Goal: Information Seeking & Learning: Learn about a topic

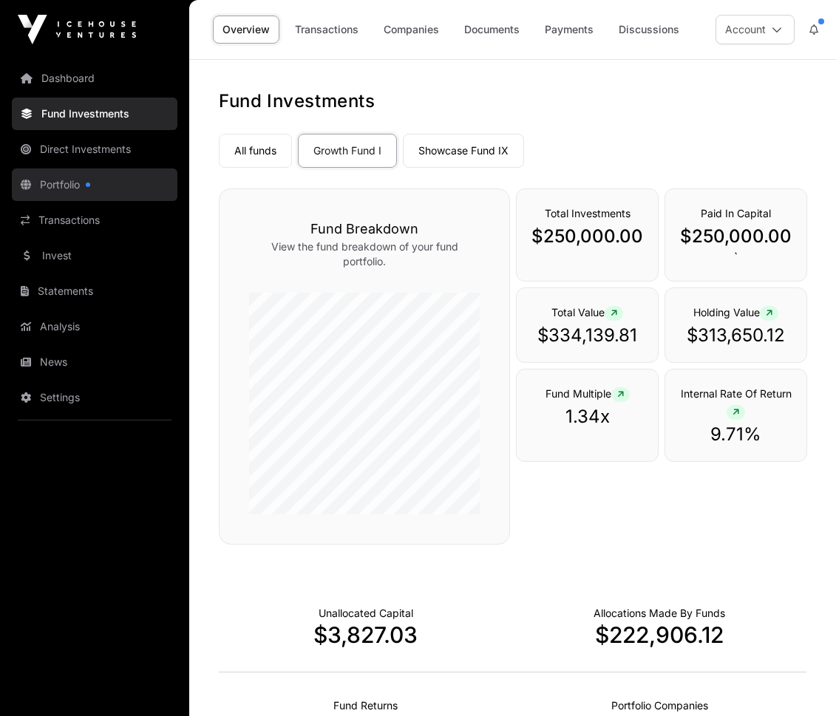
click at [74, 186] on link "Portfolio" at bounding box center [95, 185] width 166 height 33
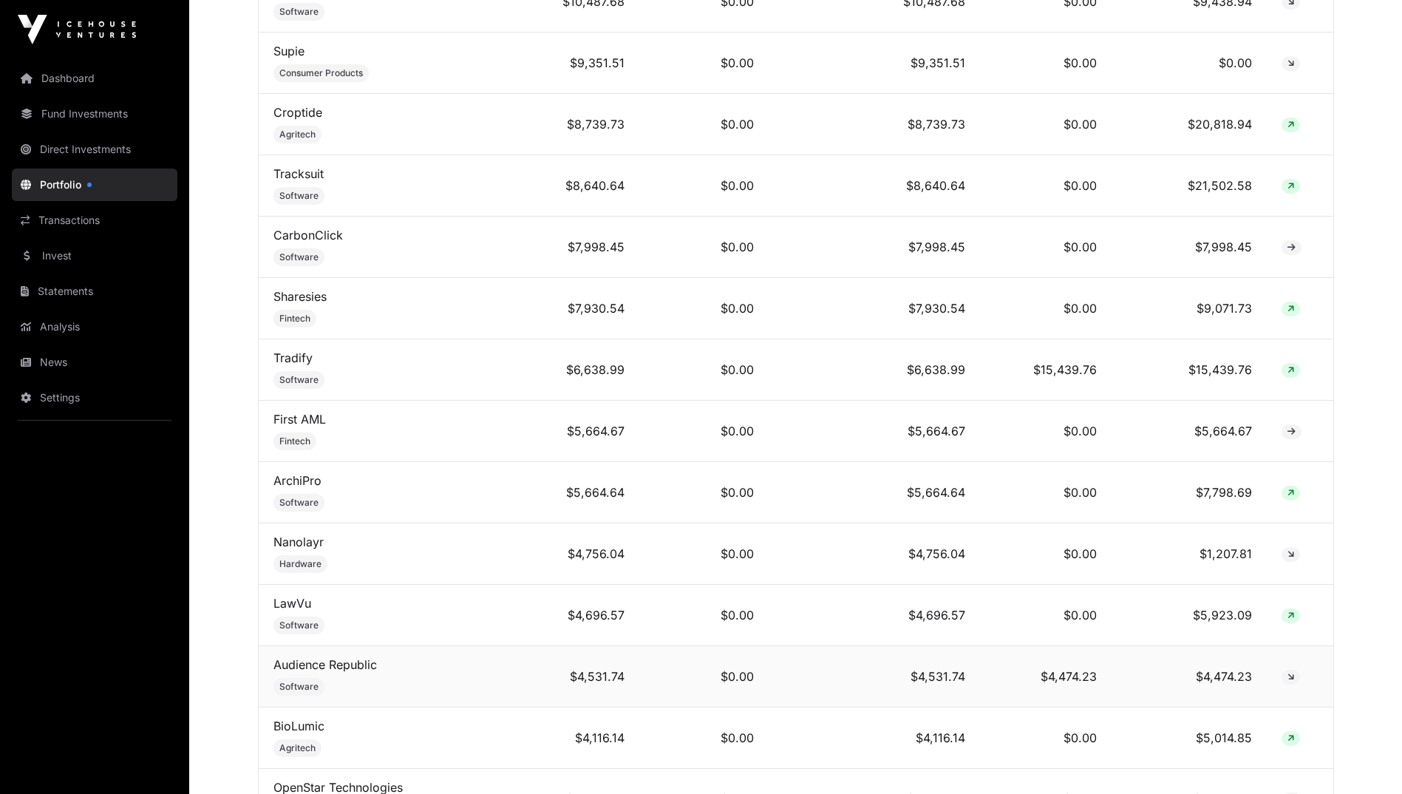
scroll to position [1626, 0]
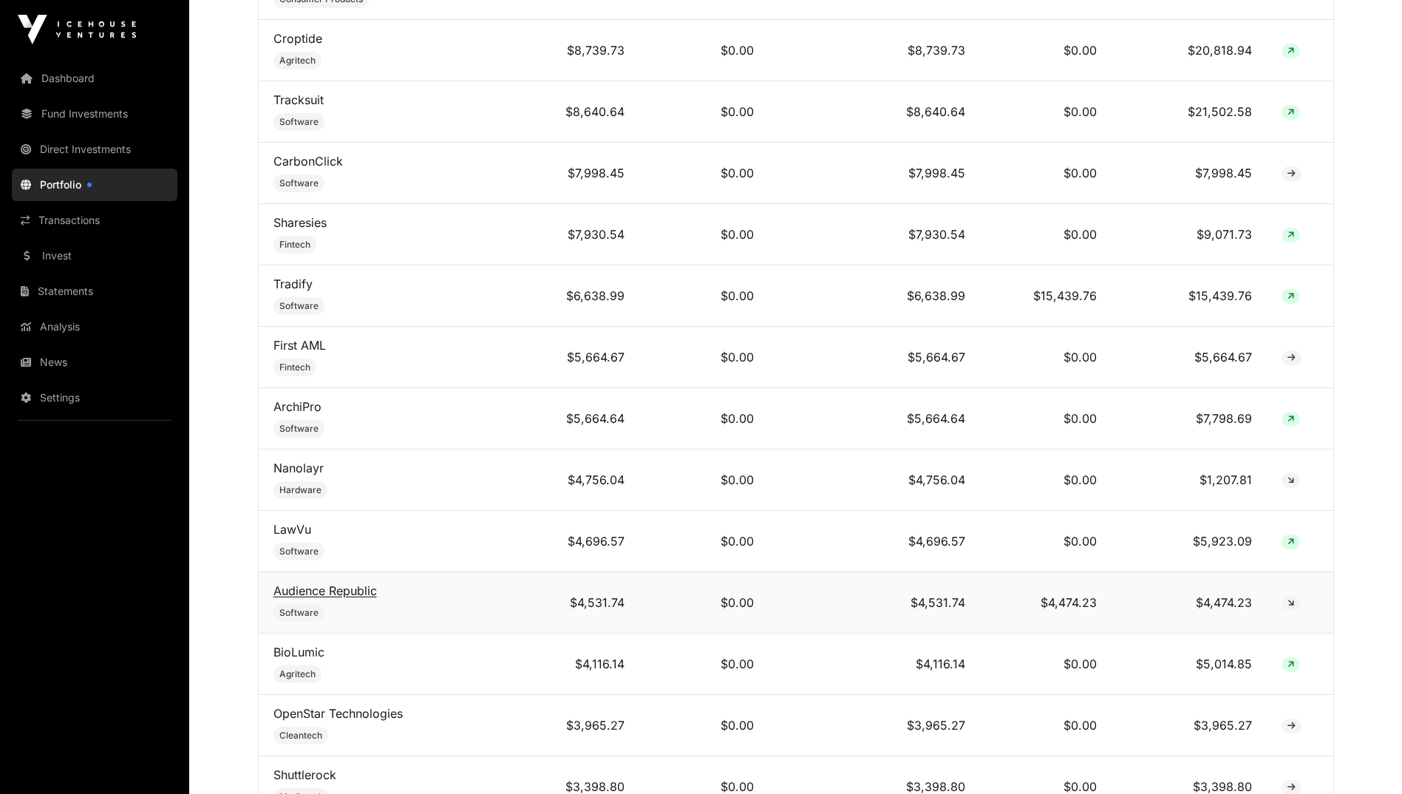
click at [305, 598] on link "Audience Republic" at bounding box center [325, 590] width 103 height 15
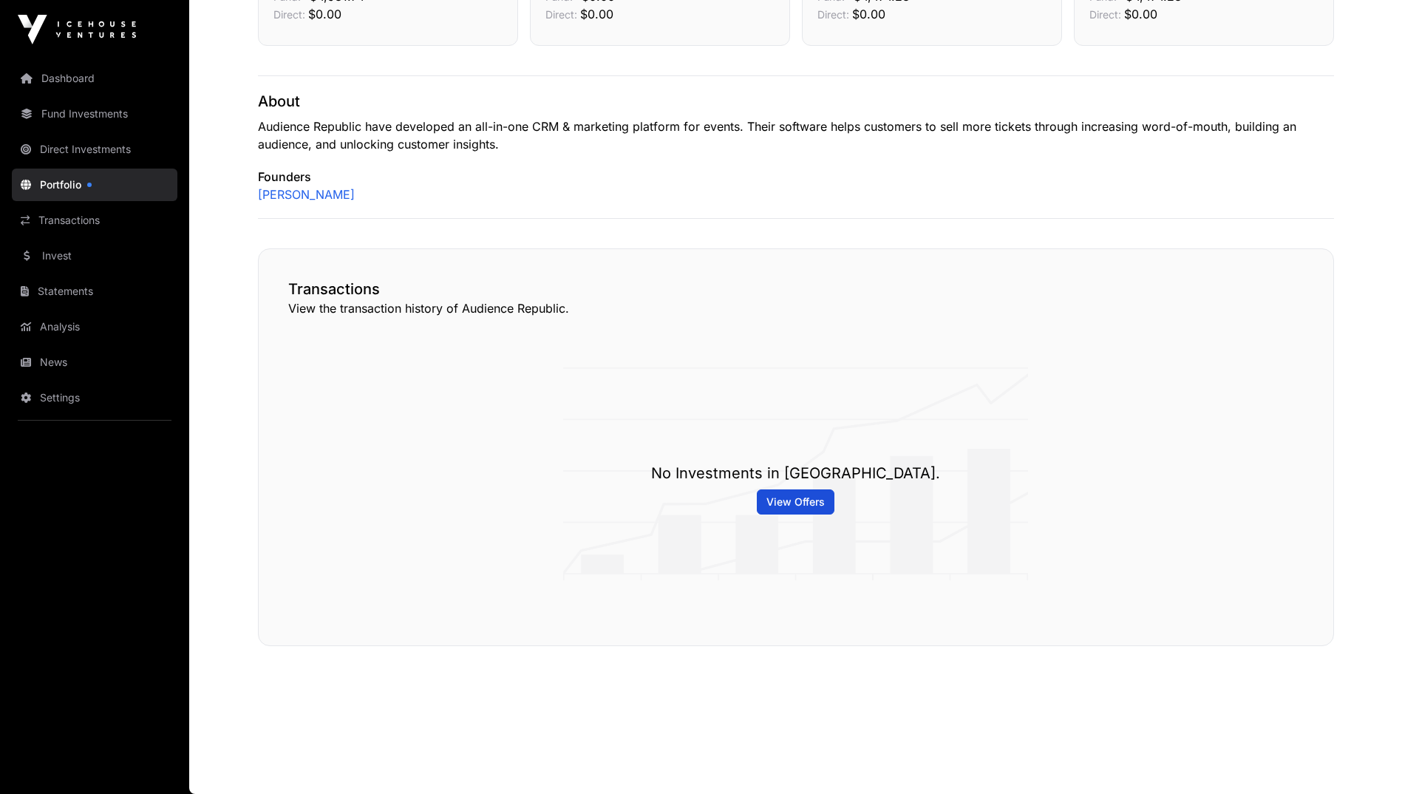
scroll to position [217, 0]
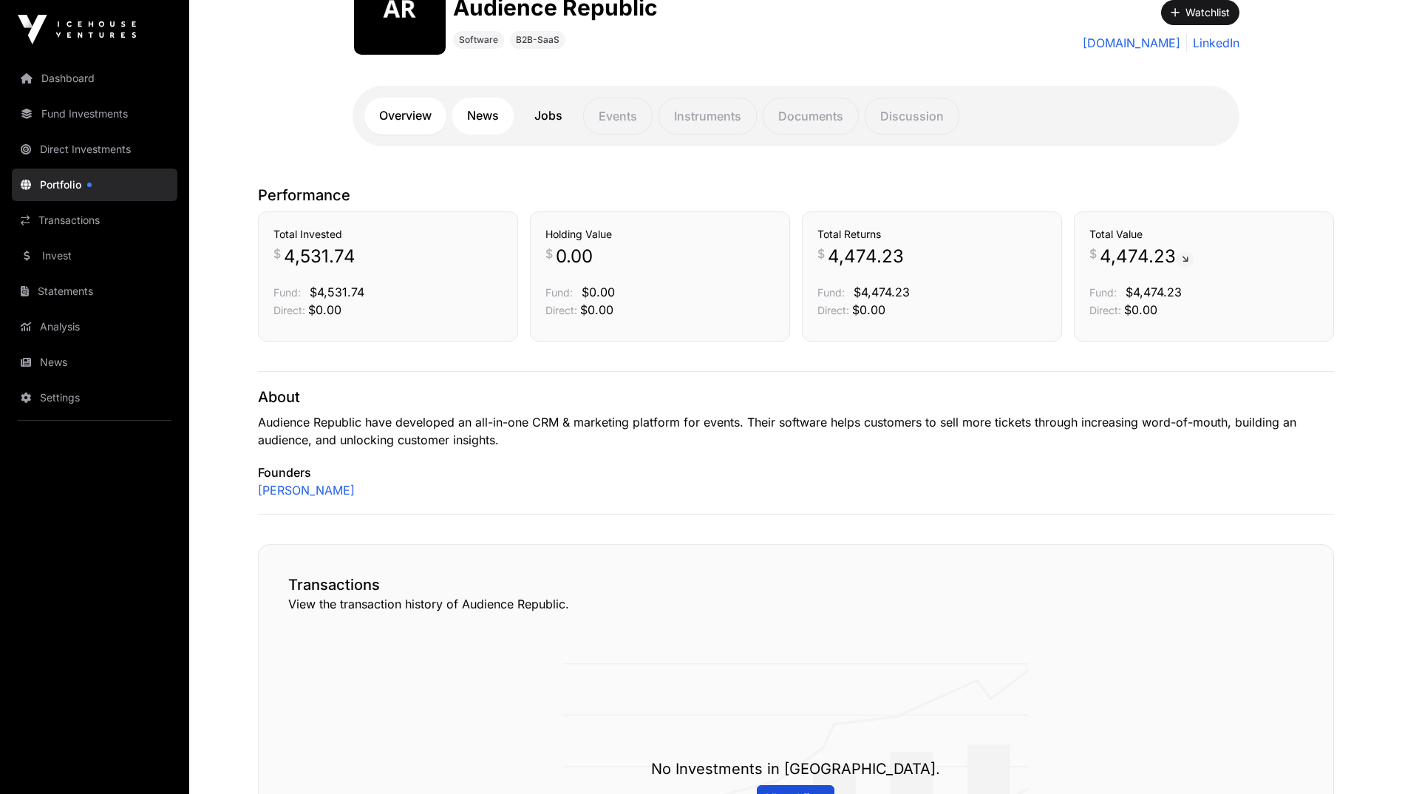
click at [486, 115] on link "News" at bounding box center [482, 116] width 61 height 37
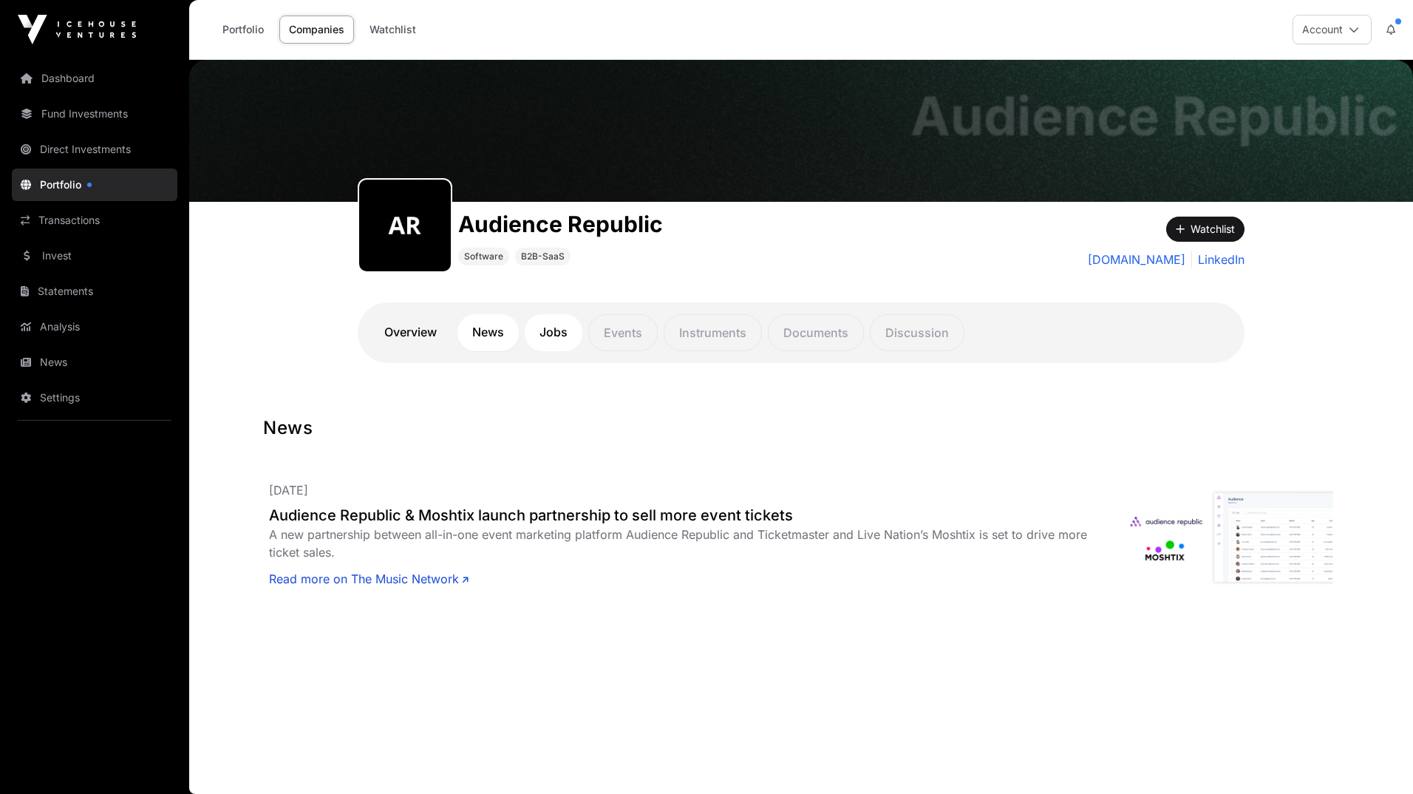
click at [548, 336] on link "Jobs" at bounding box center [554, 332] width 58 height 37
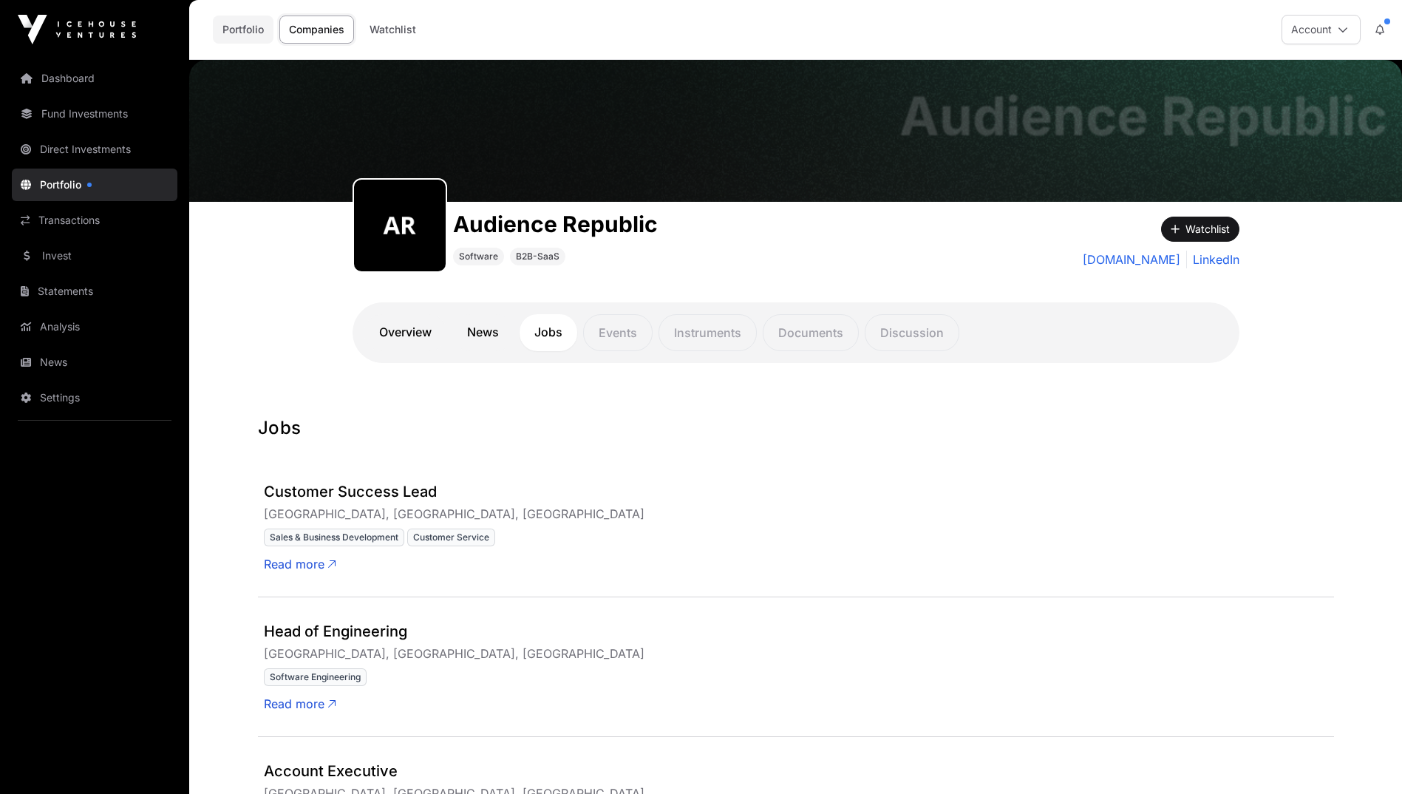
click at [240, 35] on link "Portfolio" at bounding box center [243, 30] width 61 height 28
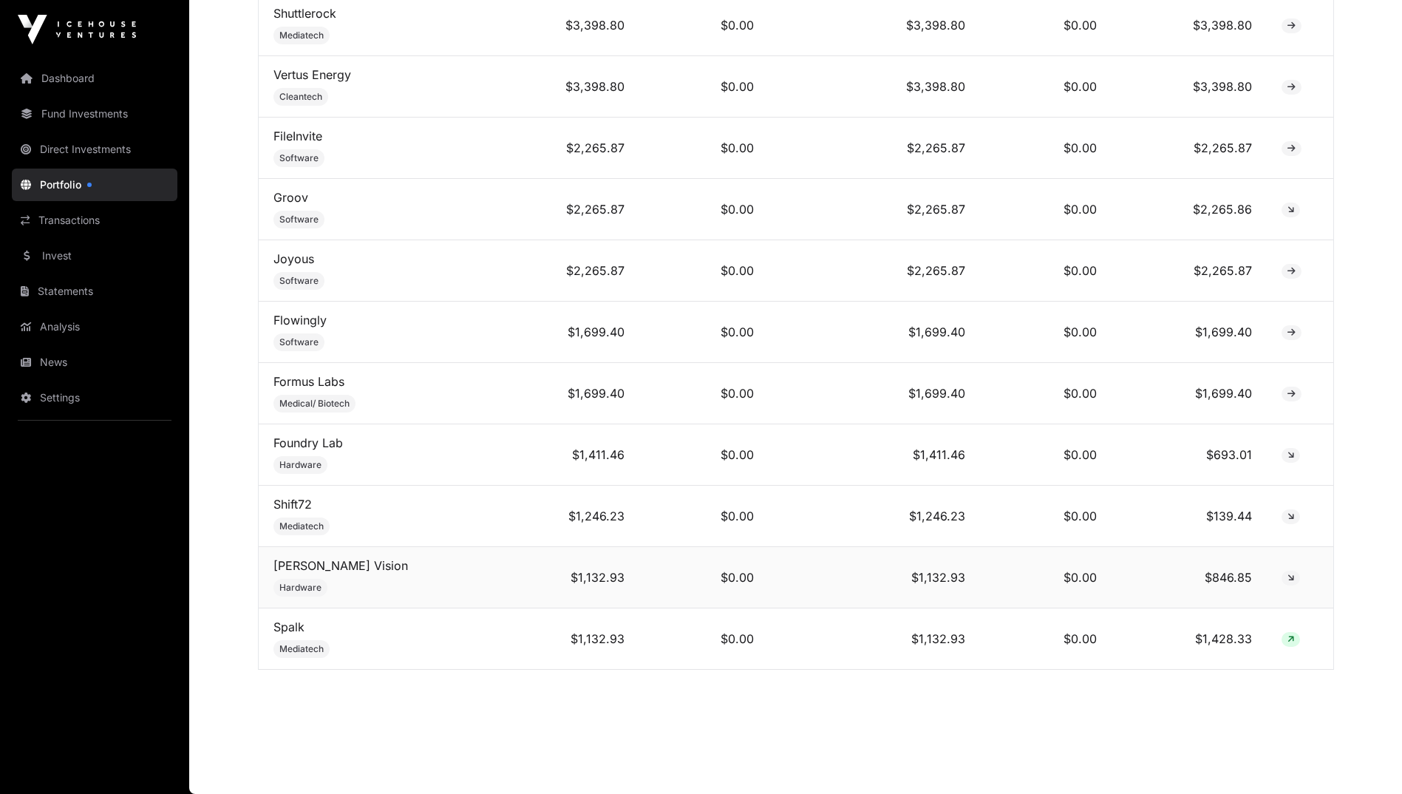
scroll to position [2398, 0]
